Goal: Task Accomplishment & Management: Manage account settings

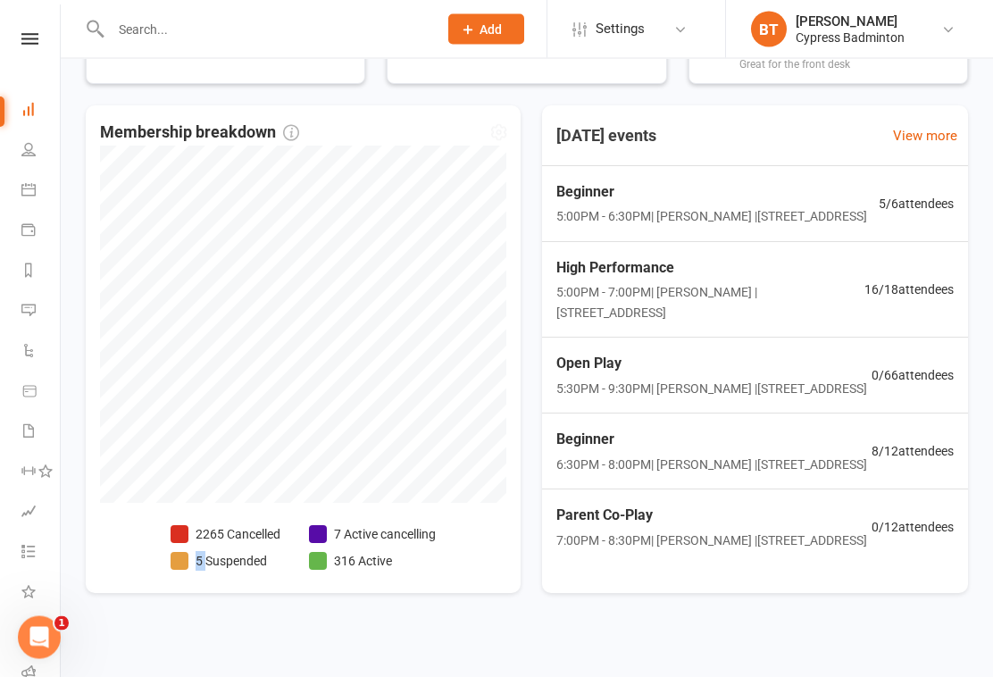
scroll to position [385, 0]
click at [402, 534] on li "7 Active cancelling" at bounding box center [372, 535] width 127 height 20
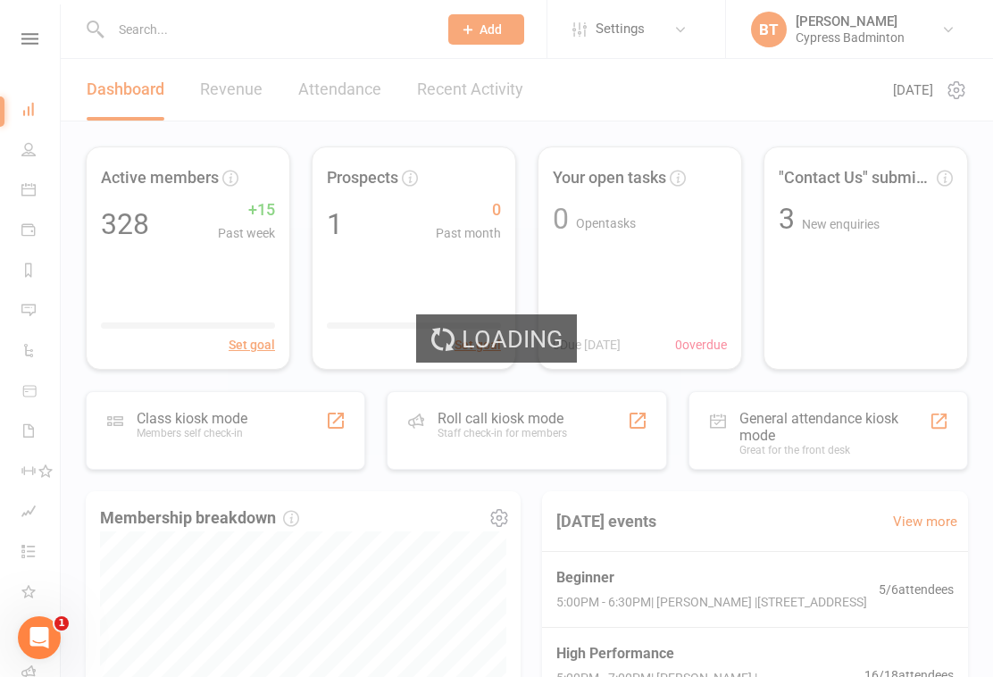
select select "no_trial"
select select "100"
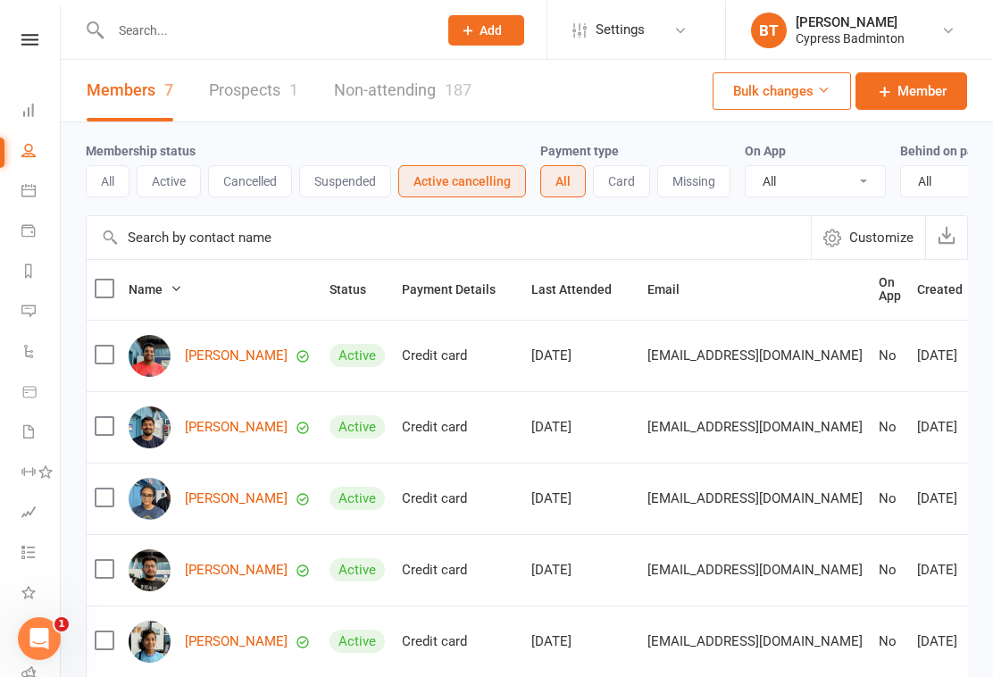
click at [170, 180] on button "Active" at bounding box center [169, 180] width 64 height 32
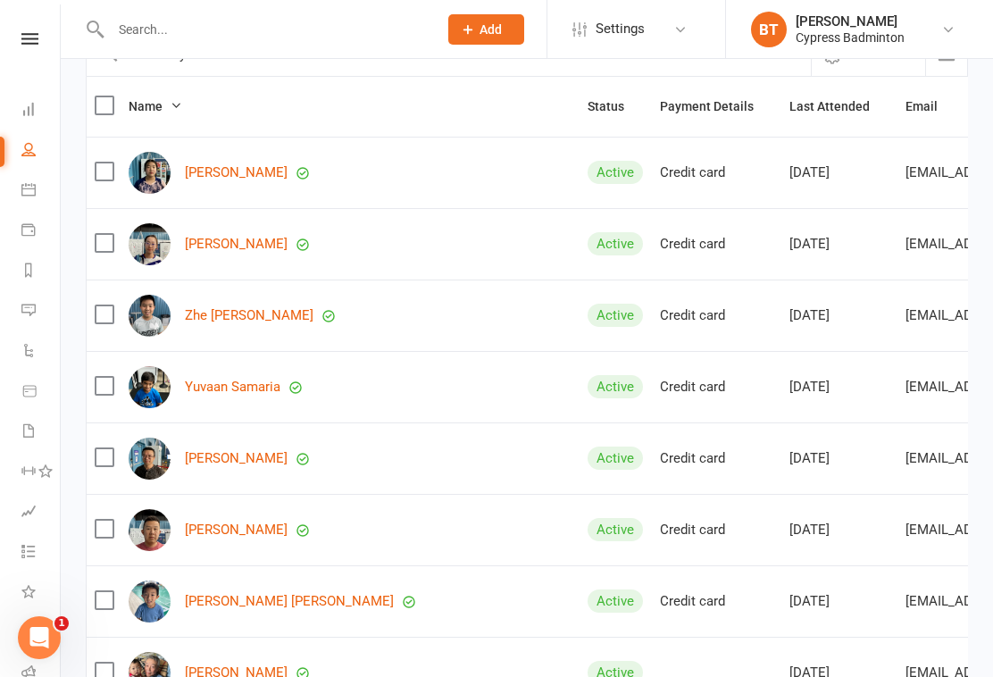
scroll to position [186, 0]
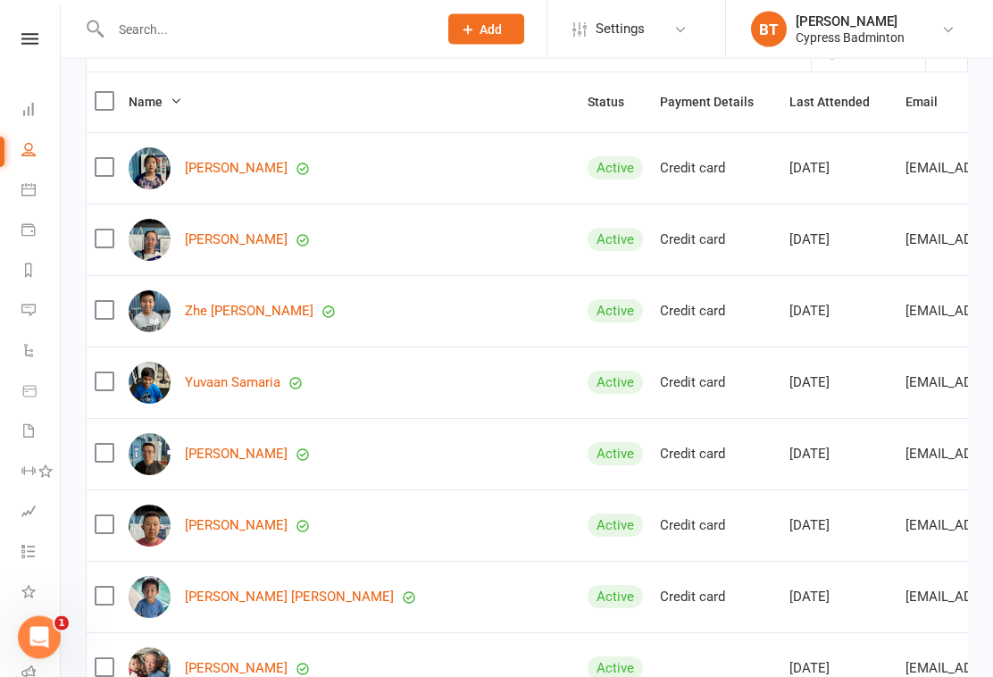
click at [98, 432] on td at bounding box center [104, 454] width 34 height 71
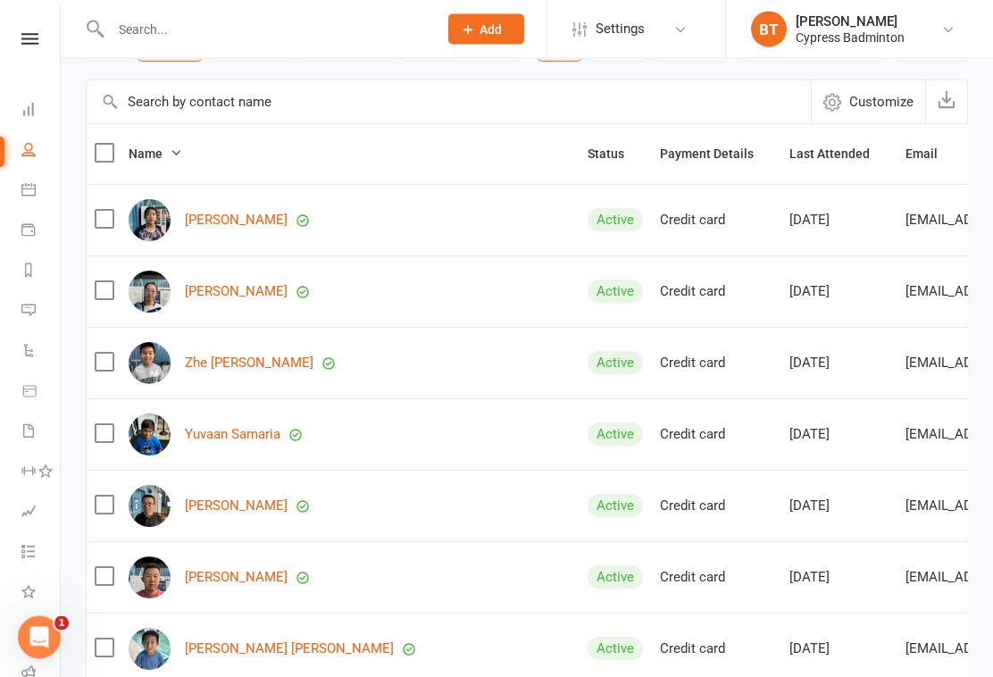
scroll to position [82, 0]
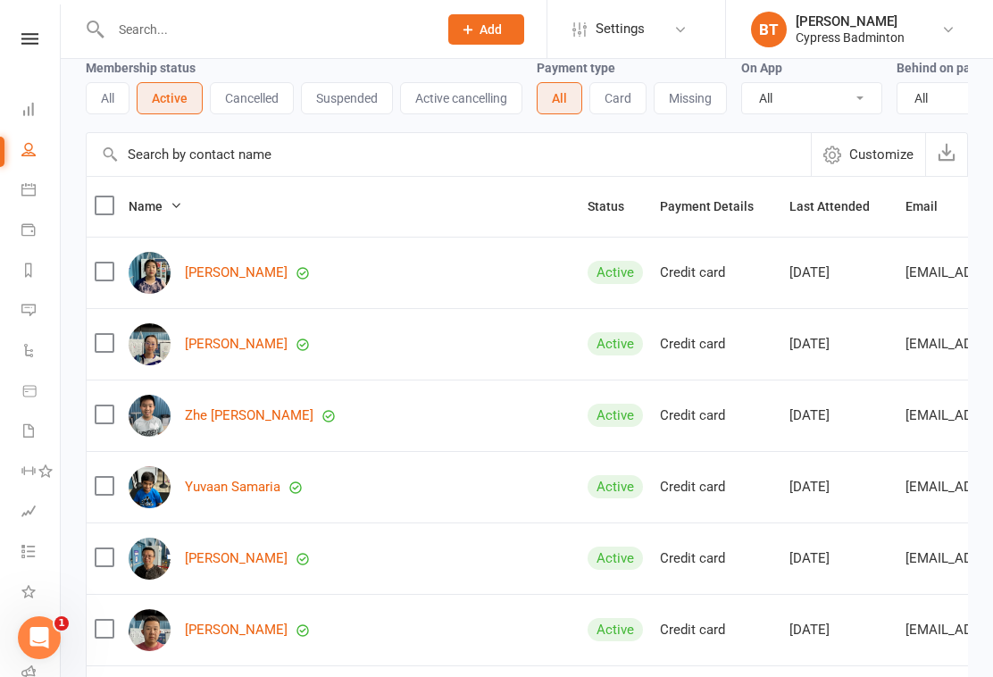
click at [150, 201] on span "Name" at bounding box center [156, 206] width 54 height 14
click at [159, 190] on th "Name" at bounding box center [350, 207] width 459 height 60
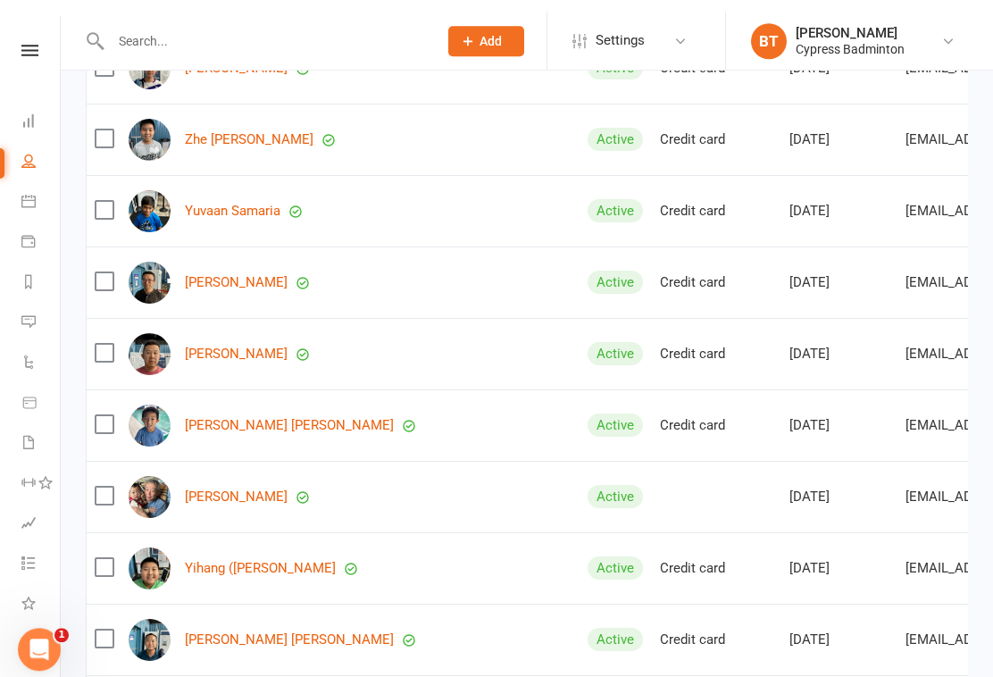
scroll to position [0, 0]
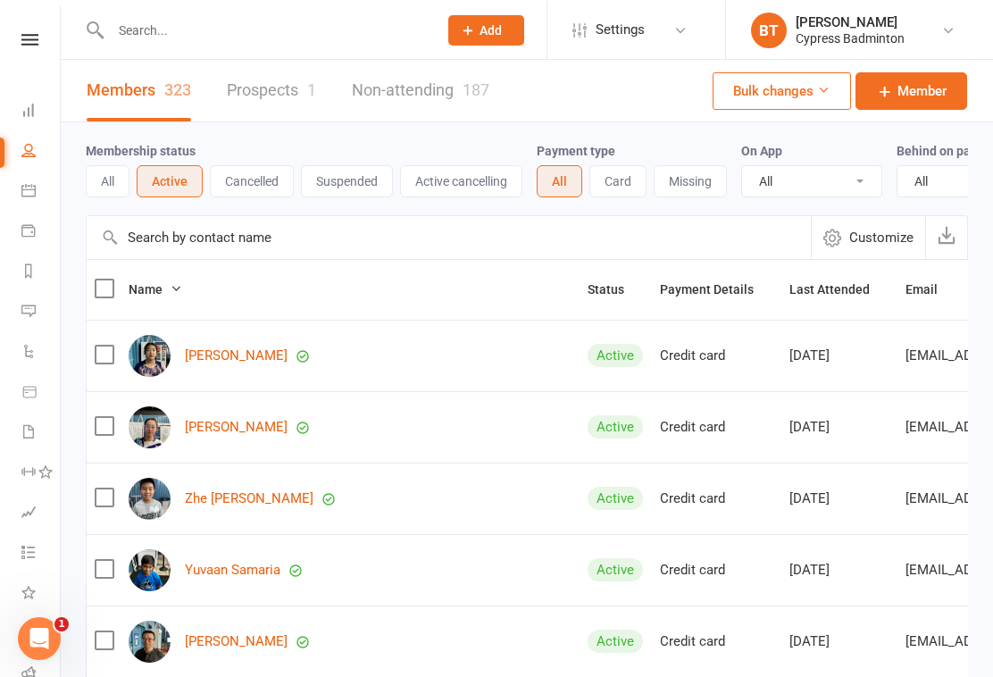
click at [166, 35] on input "text" at bounding box center [265, 29] width 320 height 25
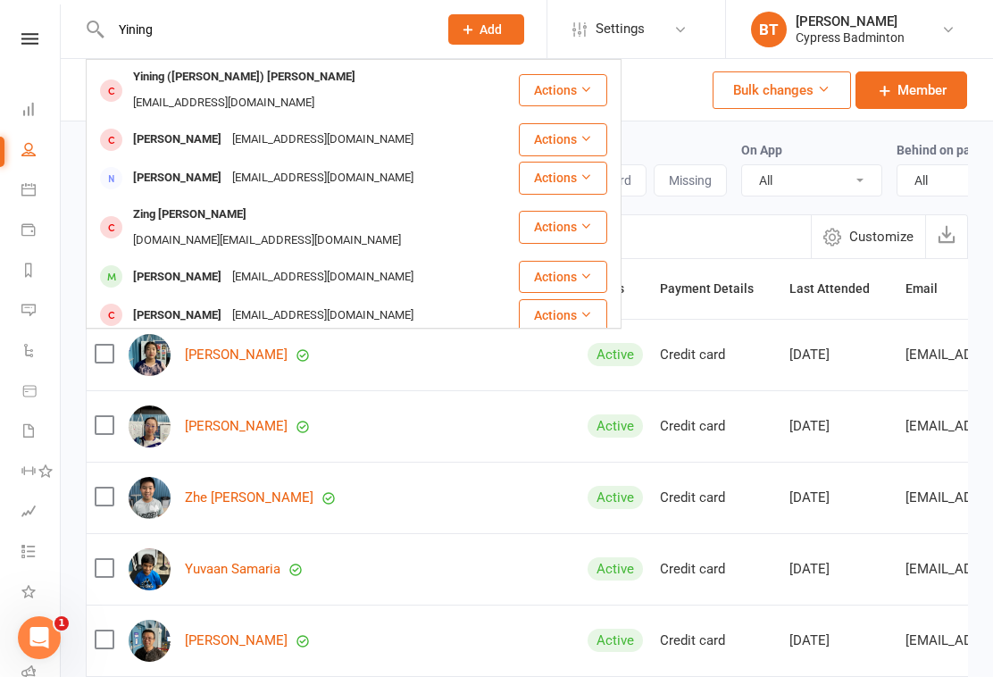
type input "Yining"
click at [290, 90] on div "[EMAIL_ADDRESS][DOMAIN_NAME]" at bounding box center [224, 103] width 192 height 26
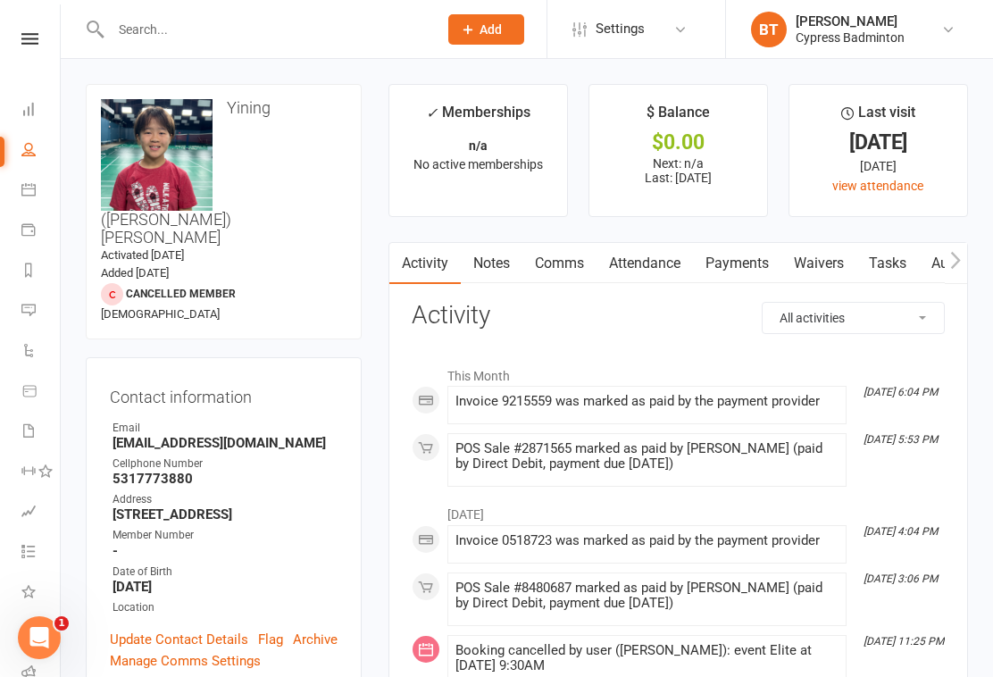
click at [0, 0] on icon at bounding box center [0, 0] width 0 height 0
click at [273, 543] on strong "-" at bounding box center [225, 551] width 225 height 16
click at [251, 36] on input "text" at bounding box center [265, 29] width 320 height 25
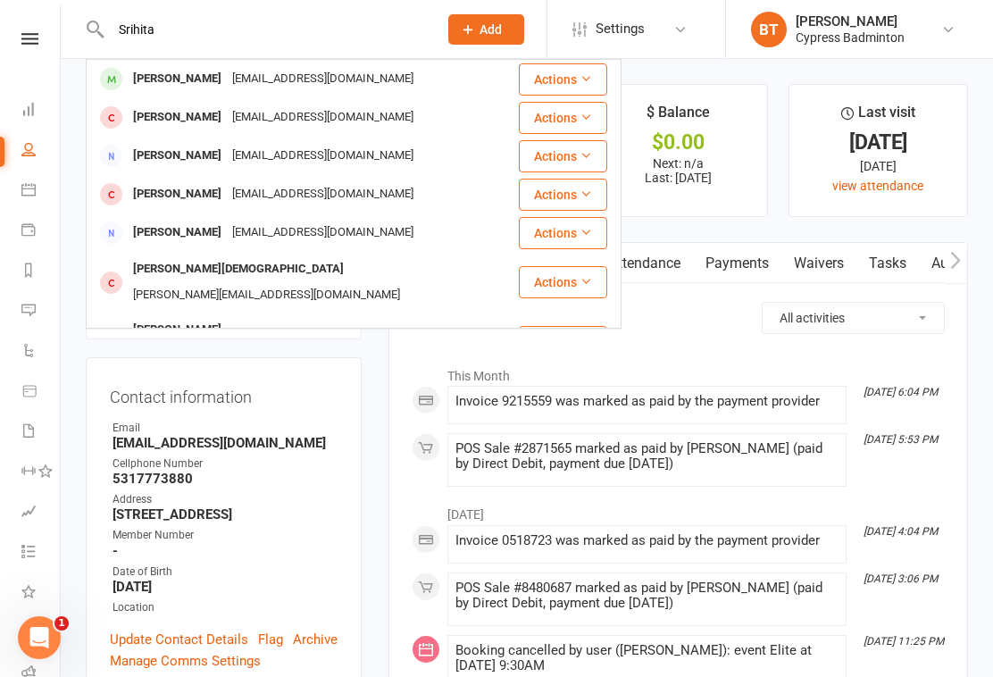
type input "Srihita"
click at [363, 71] on div "[EMAIL_ADDRESS][DOMAIN_NAME]" at bounding box center [323, 79] width 192 height 26
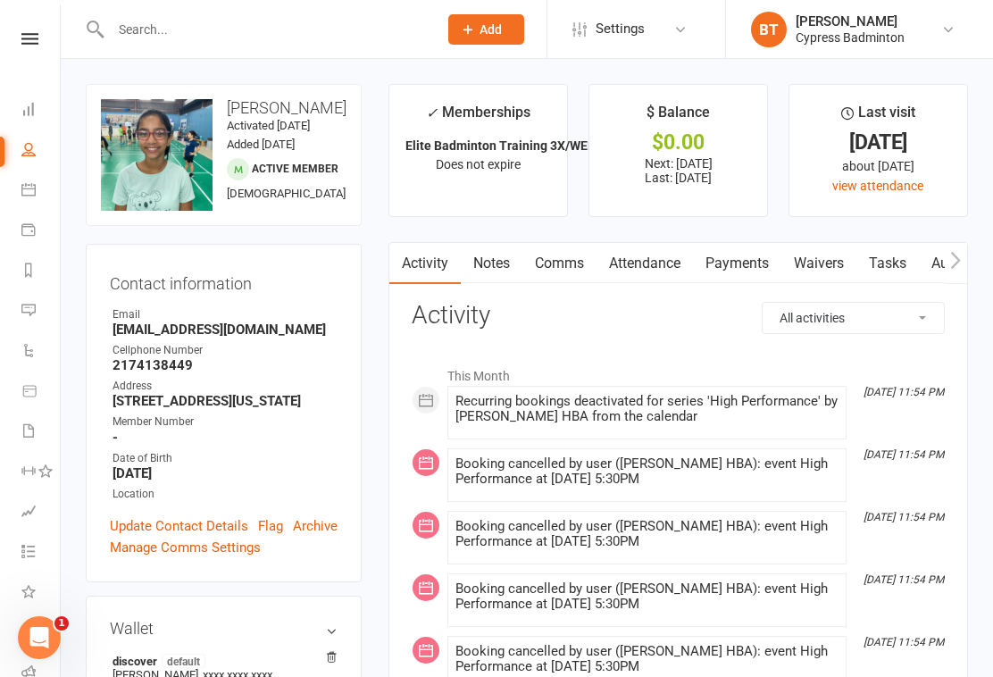
click at [261, 33] on input "text" at bounding box center [265, 29] width 320 height 25
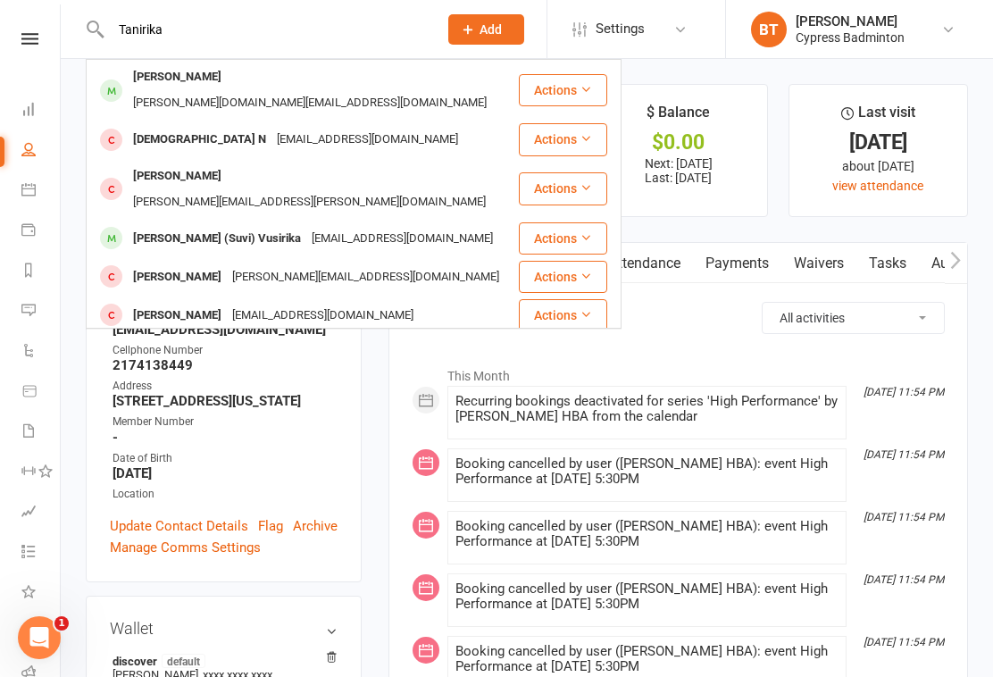
type input "Tanirika"
click at [194, 81] on div "[PERSON_NAME]" at bounding box center [177, 77] width 99 height 26
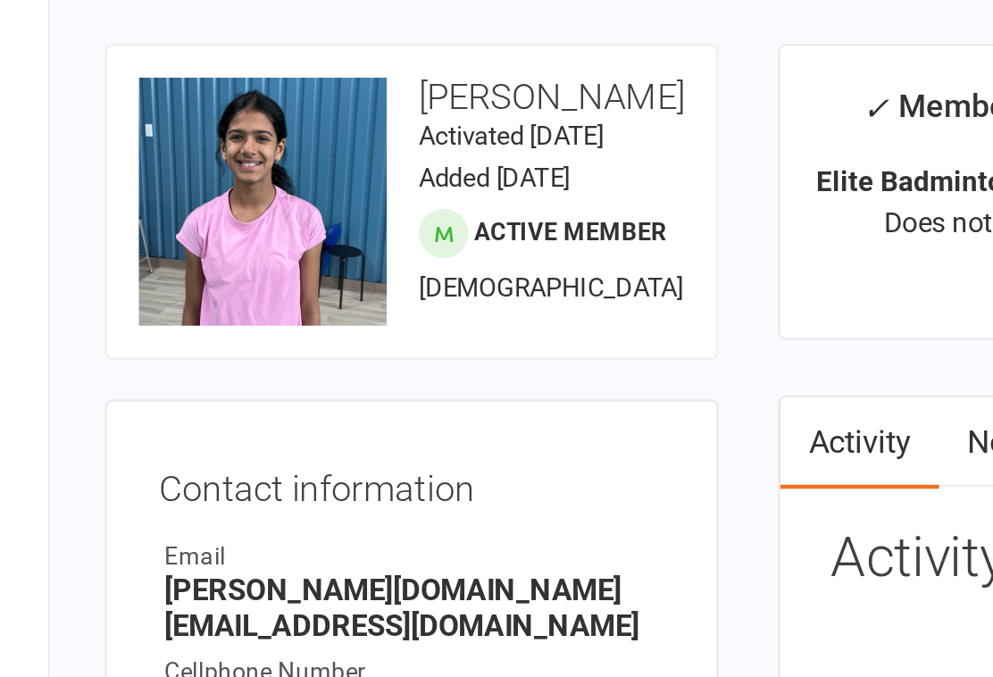
click at [165, 181] on contact-information "upload photo change photo Tanirika Kar Activated [DATE] Added [DATE] Active mem…" at bounding box center [224, 349] width 276 height 531
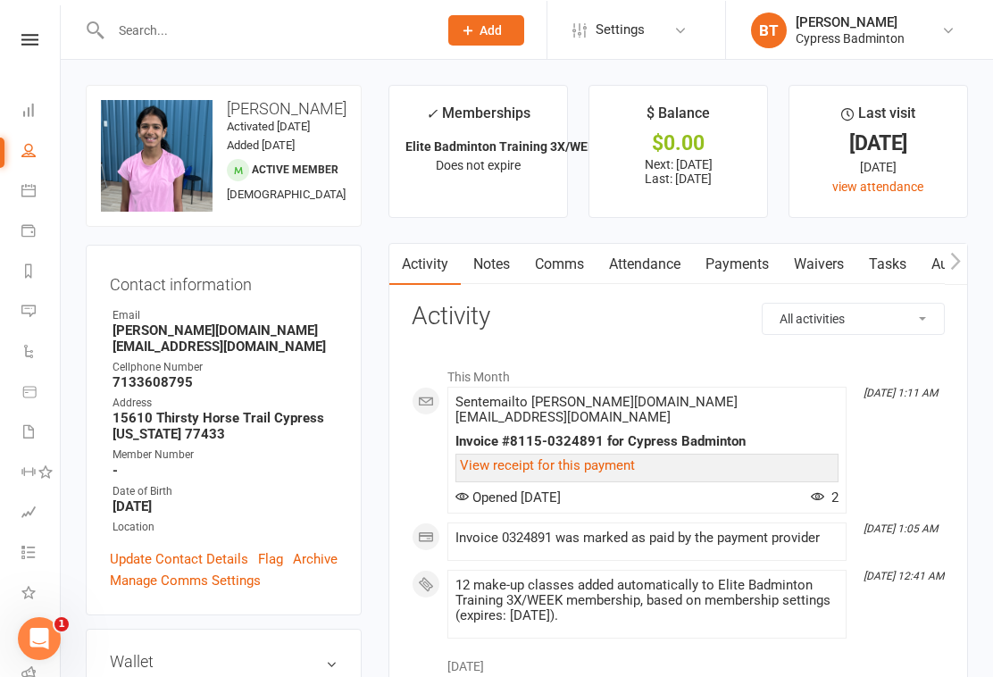
click at [23, 112] on icon at bounding box center [28, 109] width 14 height 14
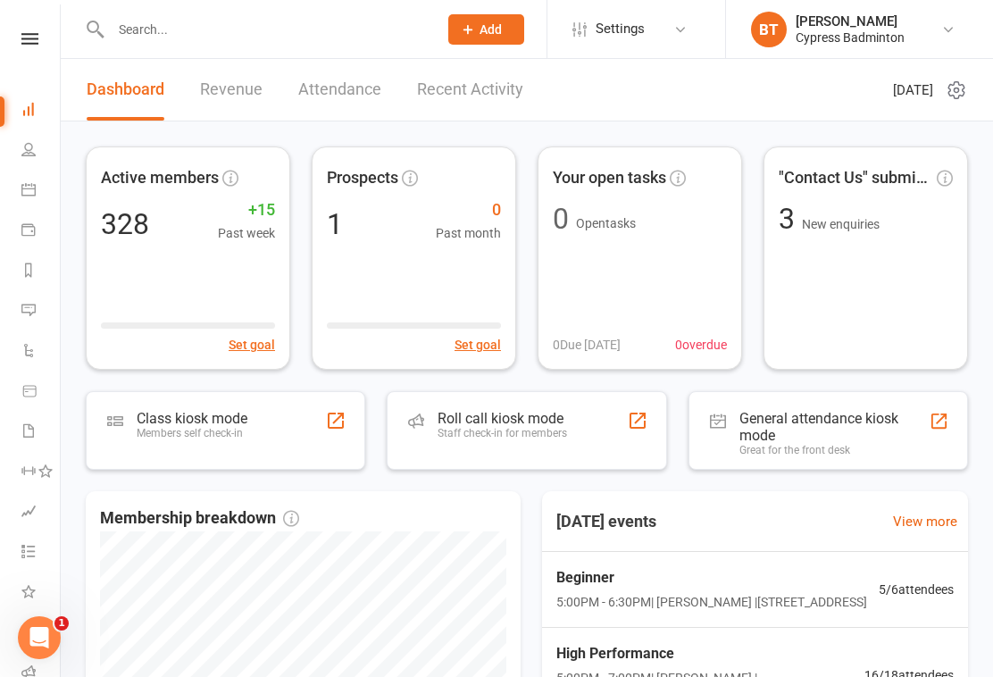
click at [26, 33] on icon at bounding box center [29, 39] width 17 height 12
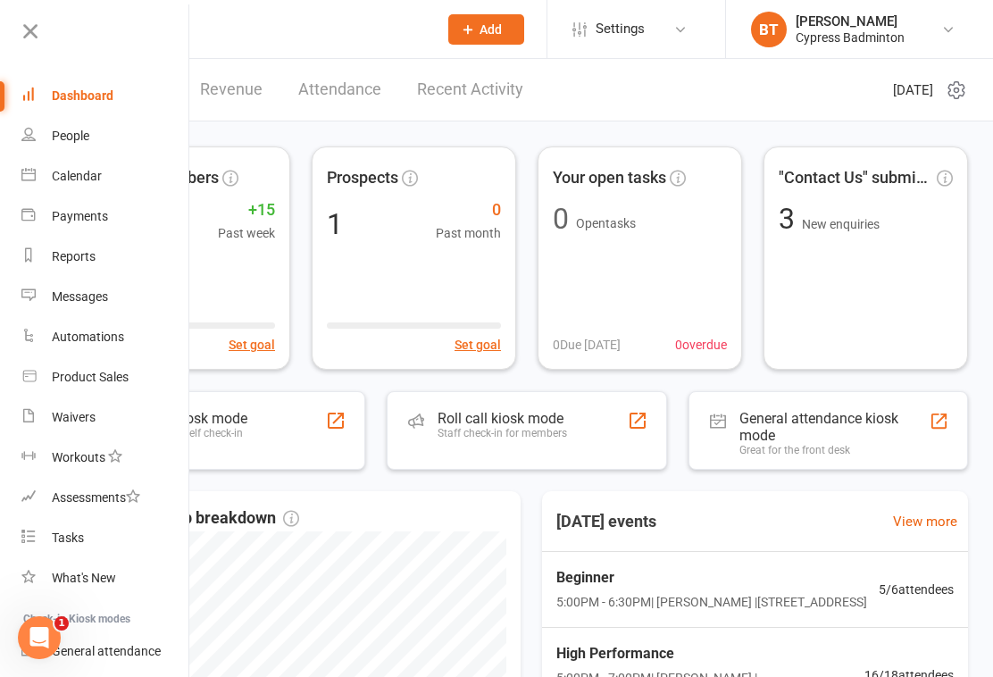
click at [29, 36] on icon at bounding box center [30, 31] width 25 height 25
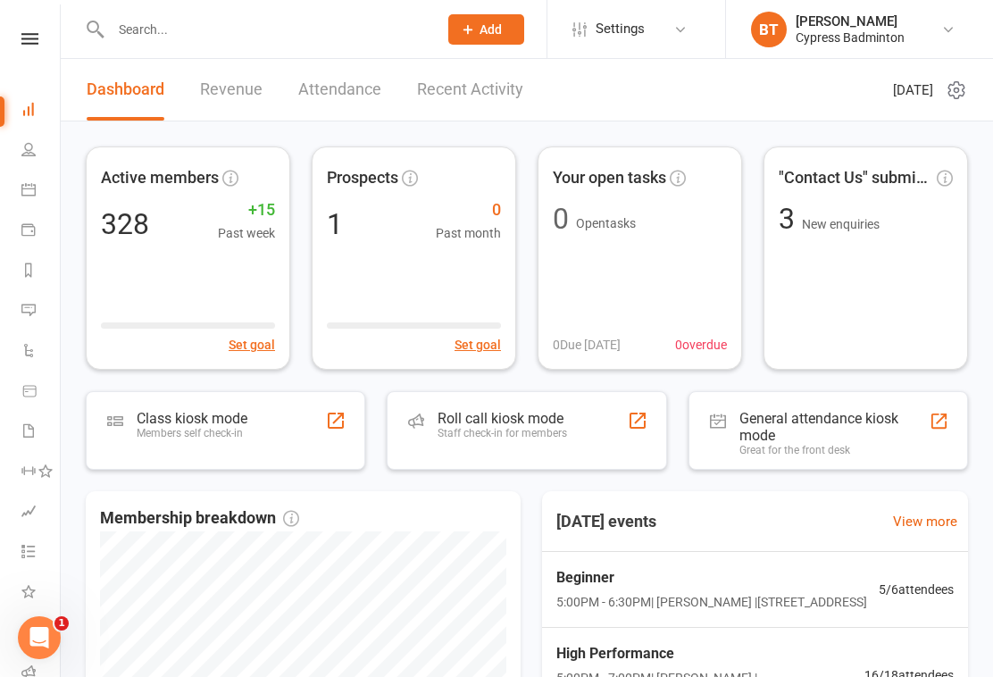
click at [144, 38] on input "text" at bounding box center [265, 29] width 320 height 25
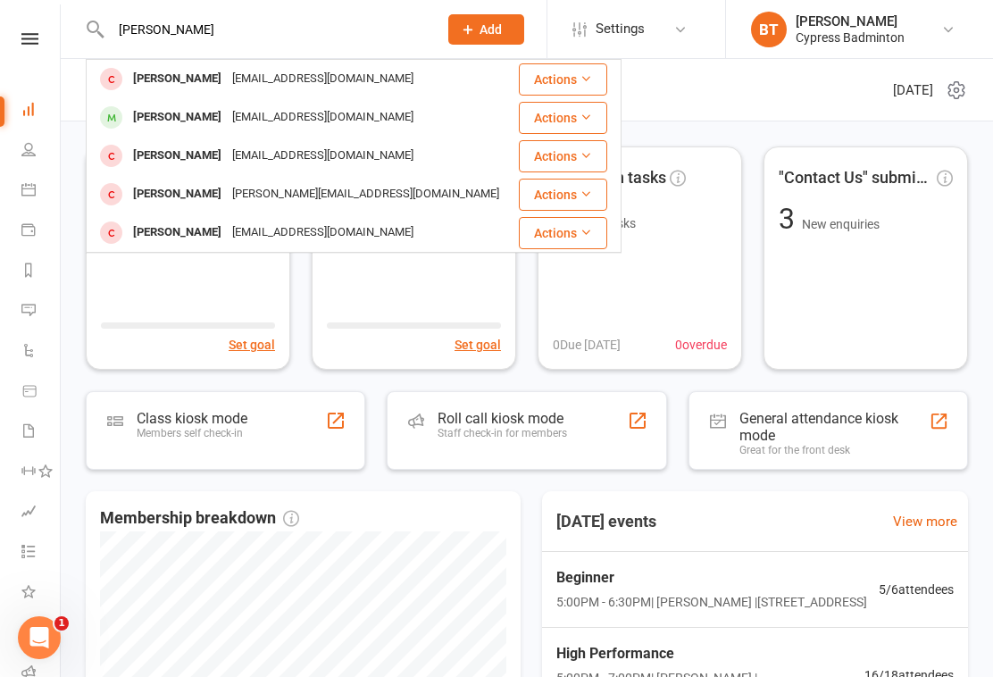
type input "[PERSON_NAME]"
click at [138, 72] on div "[PERSON_NAME]" at bounding box center [177, 79] width 99 height 26
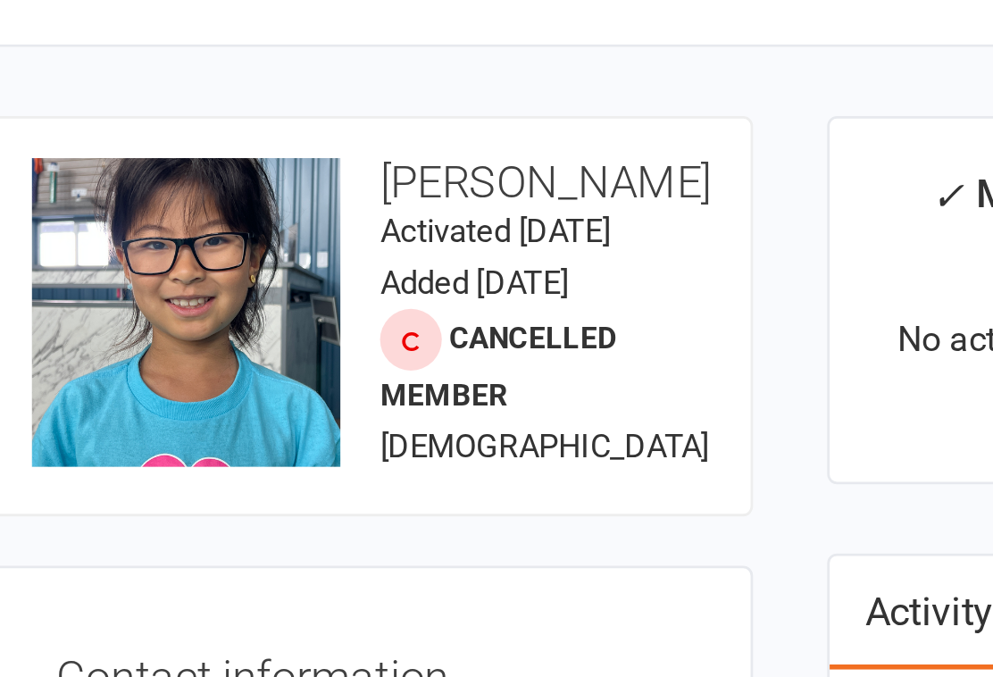
click at [86, 196] on contact-information "upload photo change photo [PERSON_NAME] Activated [DATE] Added [DATE] Cancelled…" at bounding box center [224, 334] width 276 height 501
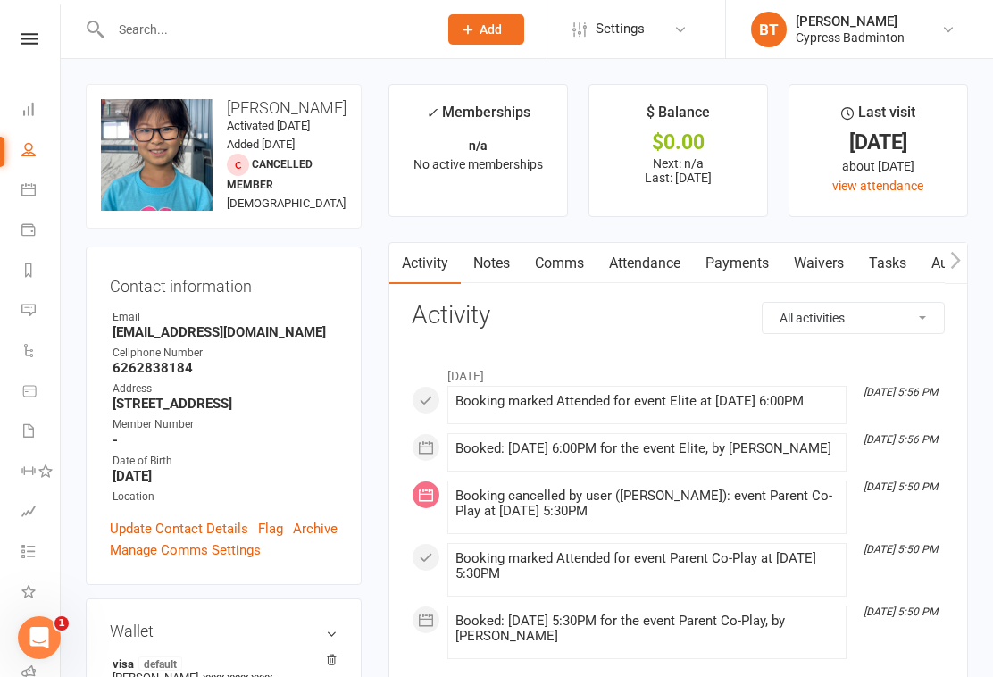
click at [156, 36] on input "text" at bounding box center [265, 29] width 320 height 25
click at [129, 38] on input "text" at bounding box center [265, 29] width 320 height 25
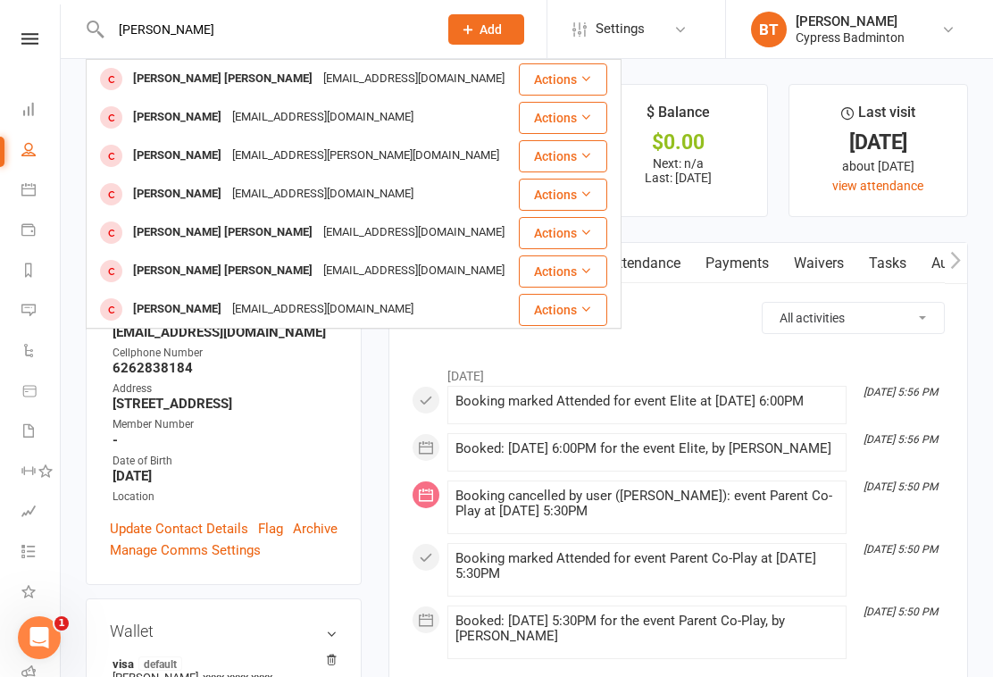
type input "[PERSON_NAME]"
click at [153, 80] on div "[PERSON_NAME] [PERSON_NAME]" at bounding box center [223, 79] width 190 height 26
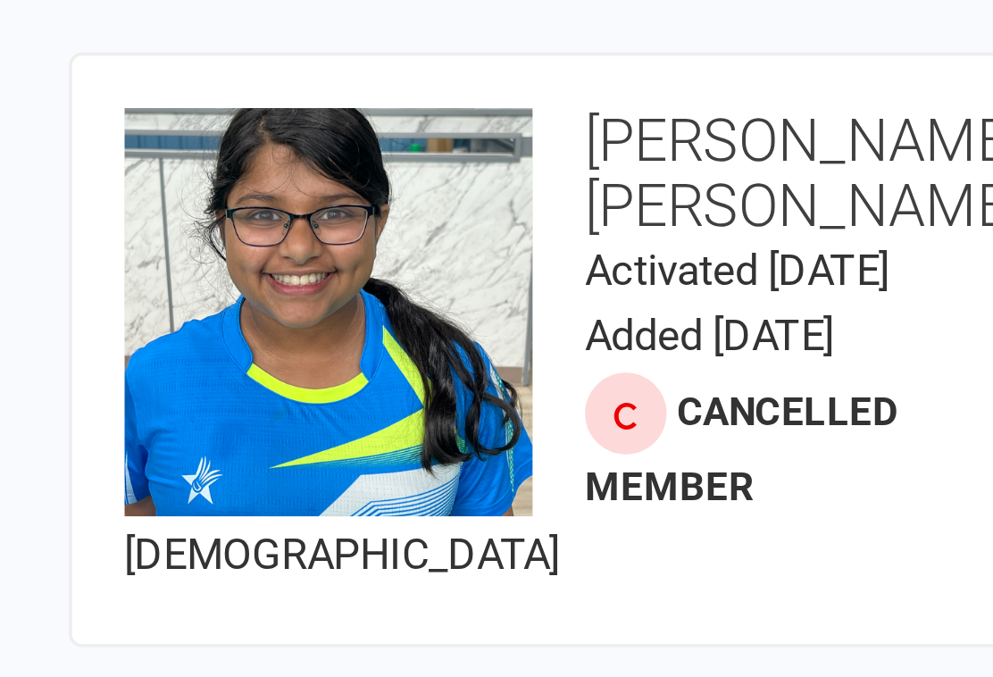
click at [86, 84] on div "upload photo change photo [PERSON_NAME] [PERSON_NAME] Activated [DATE] Added [D…" at bounding box center [224, 165] width 276 height 163
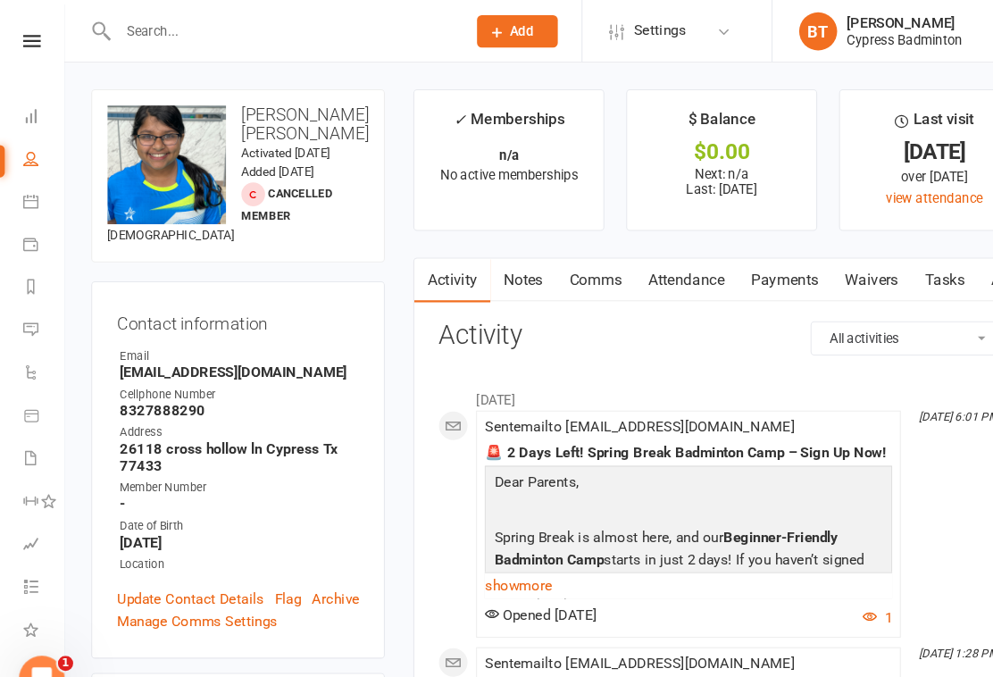
click at [258, 26] on input "text" at bounding box center [265, 29] width 320 height 25
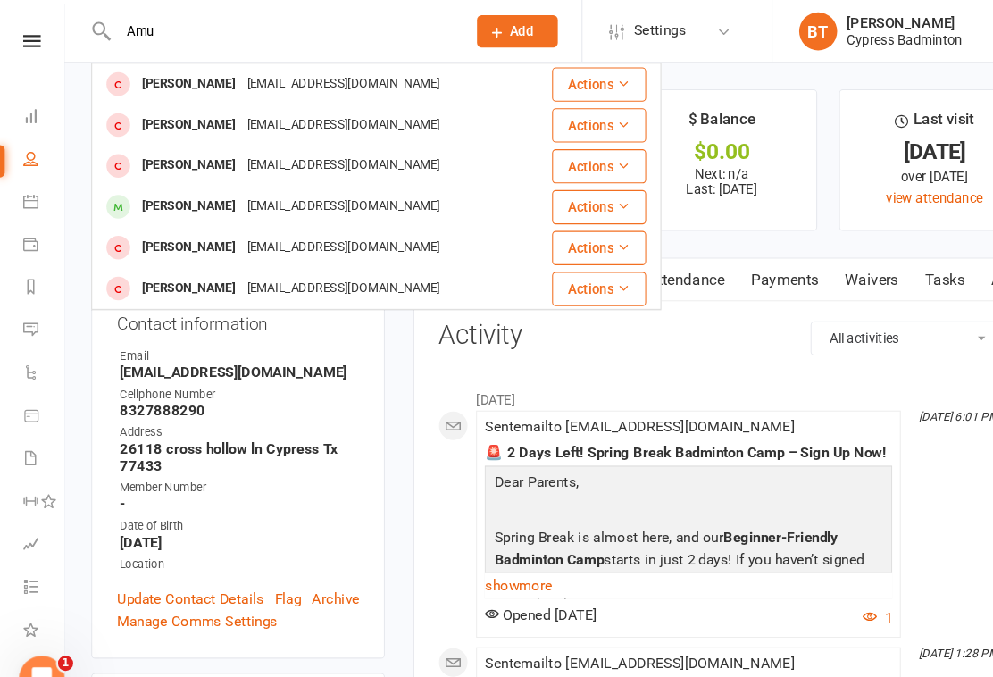
type input "Amu"
click at [137, 198] on div "[PERSON_NAME]" at bounding box center [177, 194] width 99 height 26
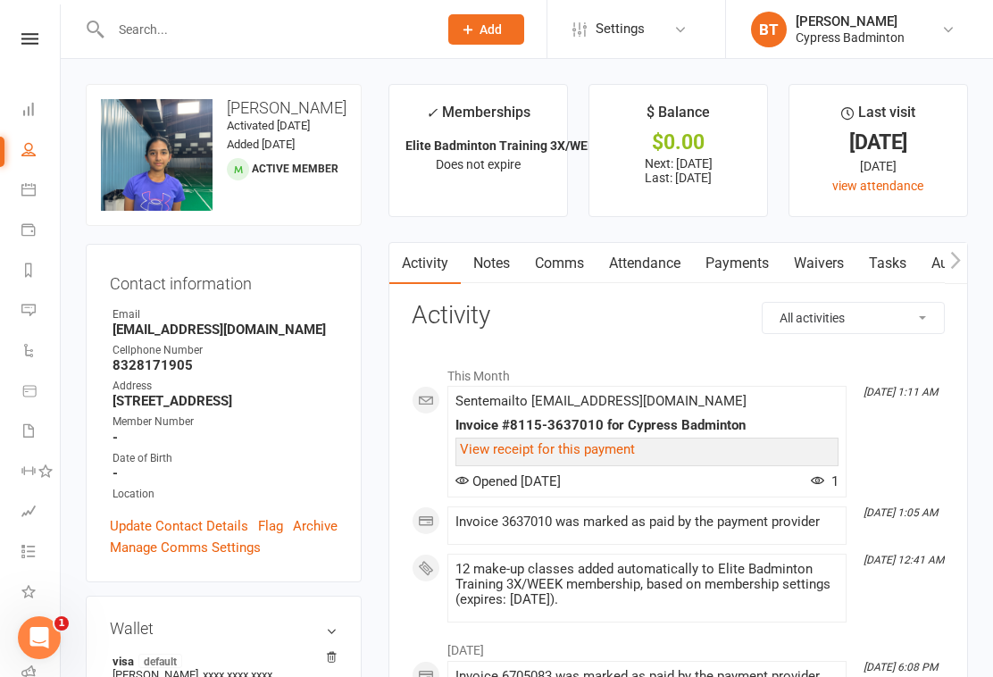
click at [123, 264] on div "Contact information Owner Email [EMAIL_ADDRESS][DOMAIN_NAME] Cellphone Number […" at bounding box center [224, 413] width 276 height 339
